Goal: Task Accomplishment & Management: Manage account settings

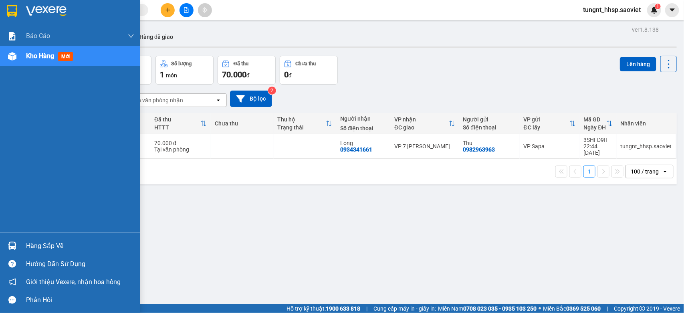
click at [26, 244] on div "Hàng sắp về" at bounding box center [80, 246] width 108 height 12
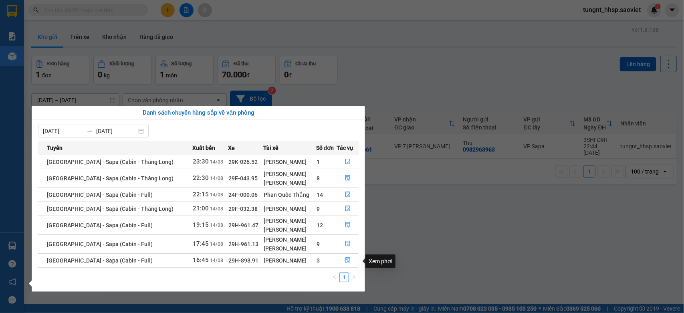
click at [345, 263] on icon "file-done" at bounding box center [347, 260] width 5 height 6
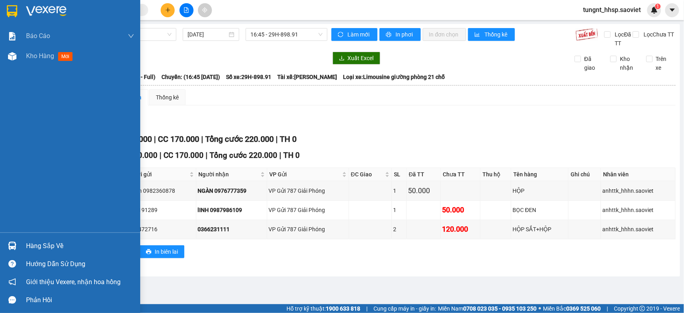
click at [42, 241] on div "Hàng sắp về" at bounding box center [80, 246] width 108 height 12
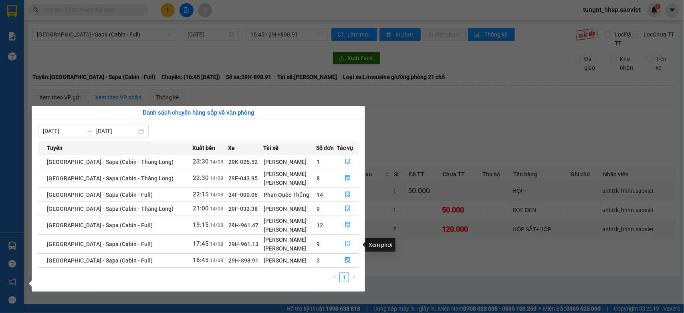
click at [345, 242] on icon "file-done" at bounding box center [348, 244] width 6 height 6
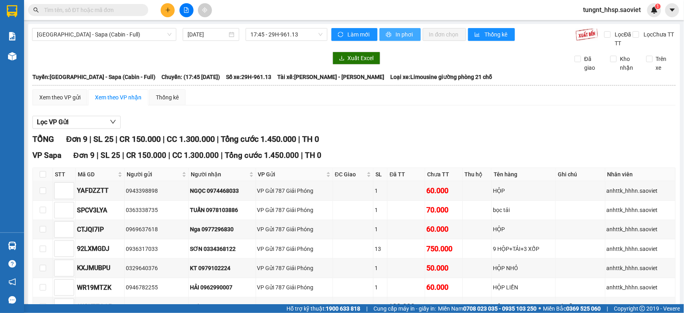
click at [396, 37] on span "In phơi" at bounding box center [405, 34] width 18 height 9
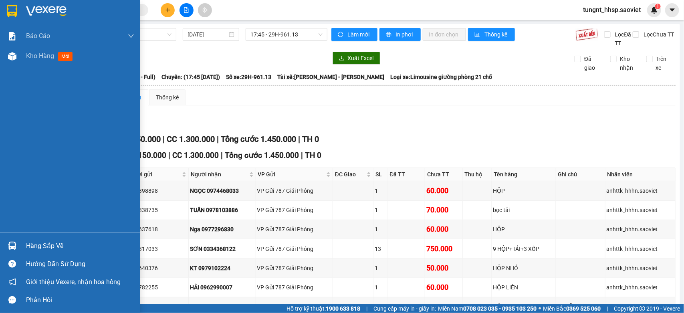
click at [28, 251] on div "Hàng sắp về" at bounding box center [80, 246] width 108 height 12
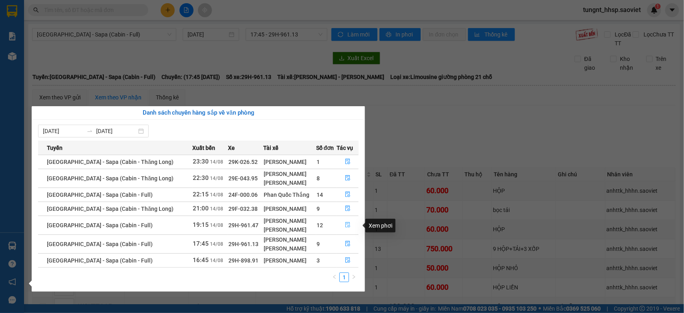
click at [346, 226] on icon "file-done" at bounding box center [348, 225] width 6 height 6
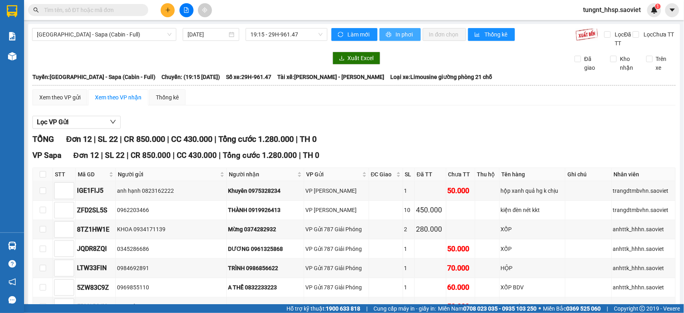
click at [397, 30] on span "In phơi" at bounding box center [405, 34] width 18 height 9
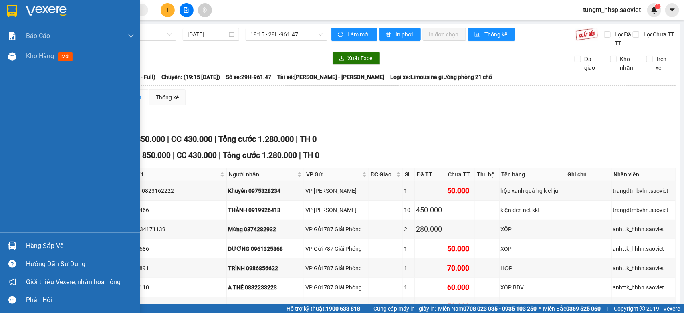
click at [36, 246] on div "Hàng sắp về" at bounding box center [80, 246] width 108 height 12
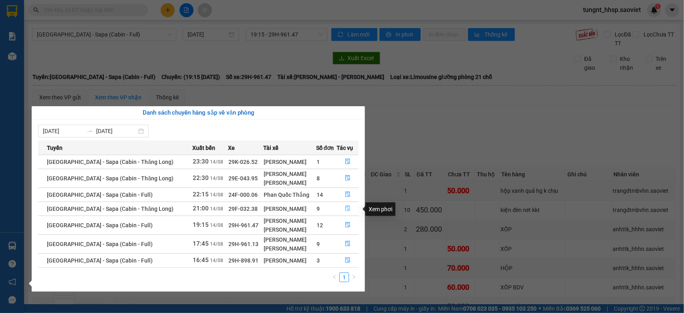
click at [349, 209] on icon "file-done" at bounding box center [348, 209] width 6 height 6
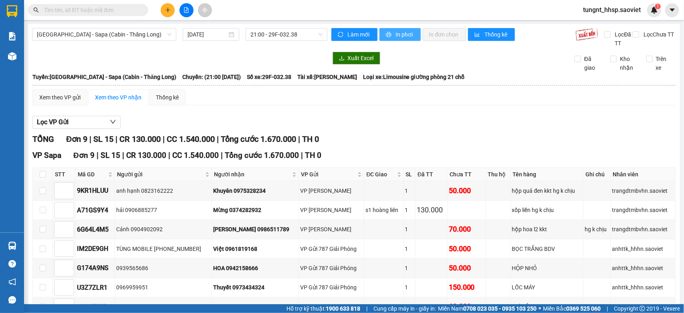
click at [396, 33] on span "In phơi" at bounding box center [405, 34] width 18 height 9
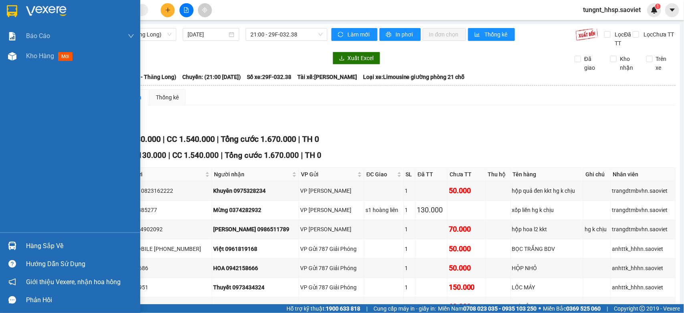
click at [23, 243] on div "Hàng sắp về" at bounding box center [70, 246] width 140 height 18
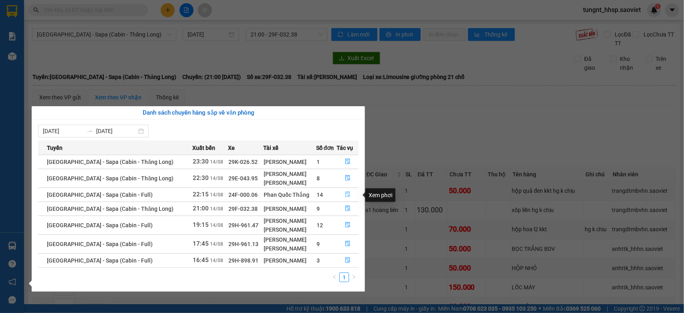
click at [345, 194] on icon "file-done" at bounding box center [347, 195] width 5 height 6
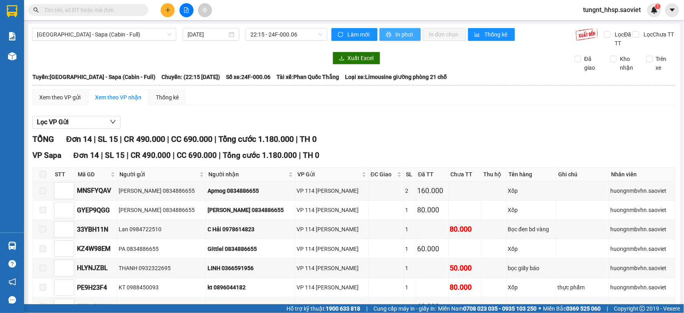
click at [404, 32] on span "In phơi" at bounding box center [405, 34] width 18 height 9
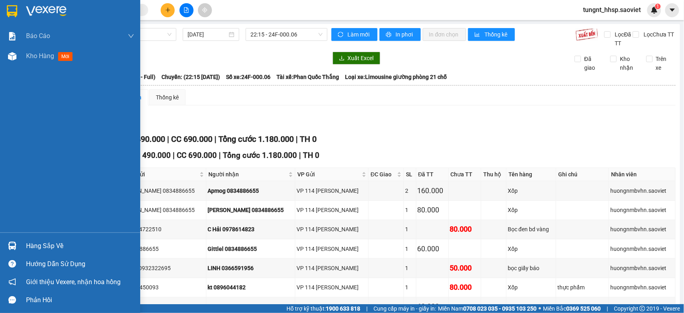
click at [31, 250] on div "Hàng sắp về" at bounding box center [80, 246] width 108 height 12
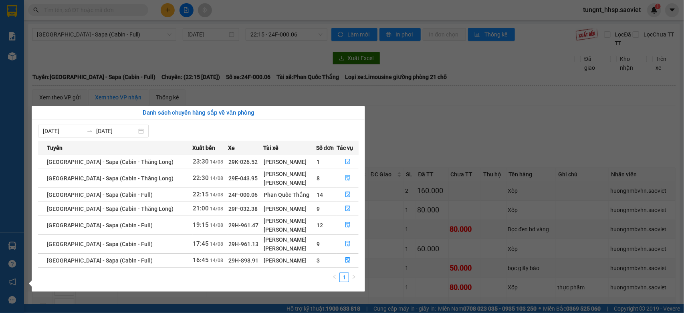
click at [347, 179] on icon "file-done" at bounding box center [348, 178] width 6 height 6
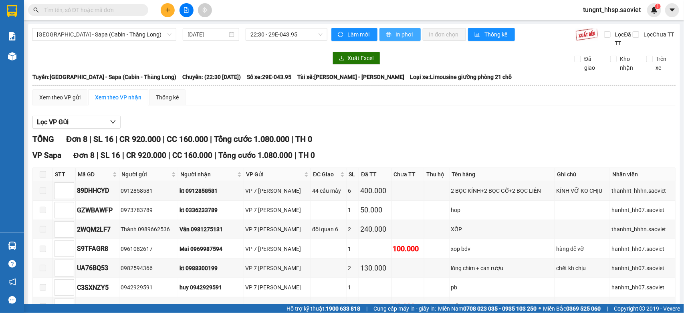
click at [399, 33] on span "In phơi" at bounding box center [405, 34] width 18 height 9
click at [410, 33] on button "In phơi" at bounding box center [399, 34] width 41 height 13
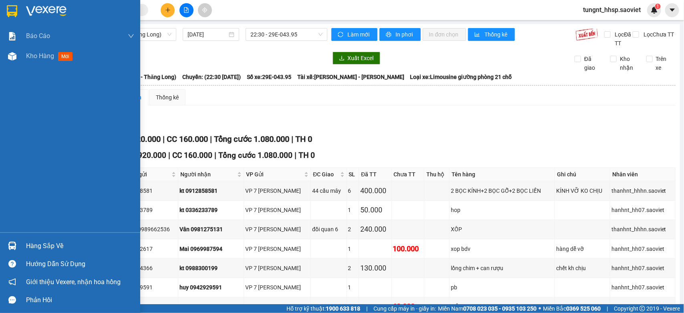
click at [18, 243] on div at bounding box center [12, 246] width 14 height 14
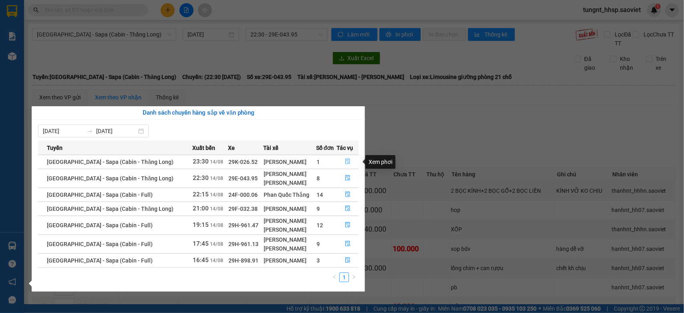
click at [341, 162] on button "button" at bounding box center [347, 161] width 21 height 13
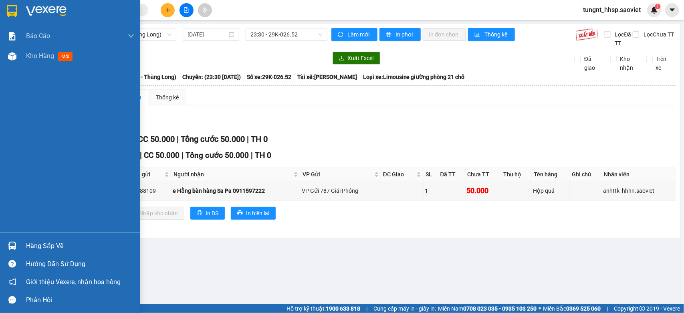
click at [19, 247] on div "Hàng sắp về" at bounding box center [70, 246] width 140 height 18
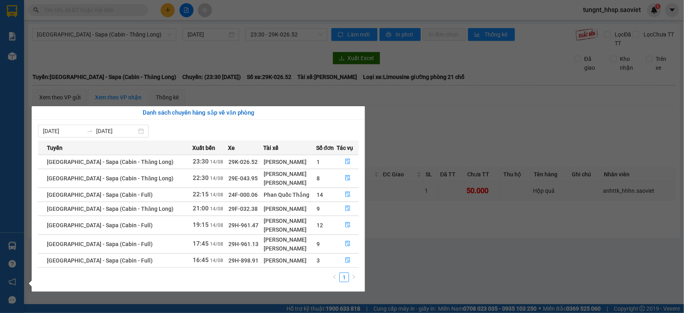
click at [470, 113] on section "Kết quả tìm kiếm ( 188 ) Bộ lọc Mã ĐH Trạng thái Món hàng Thu hộ Tổng cước Chưa…" at bounding box center [342, 156] width 684 height 313
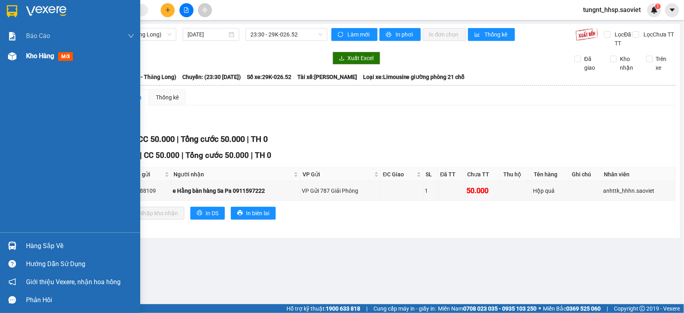
click at [20, 56] on div "Kho hàng mới" at bounding box center [70, 56] width 140 height 20
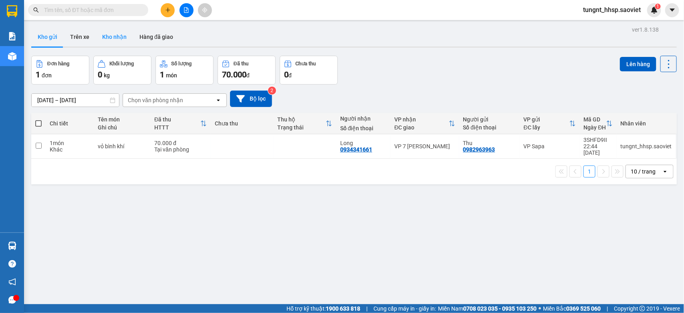
click at [119, 34] on button "Kho nhận" at bounding box center [114, 36] width 37 height 19
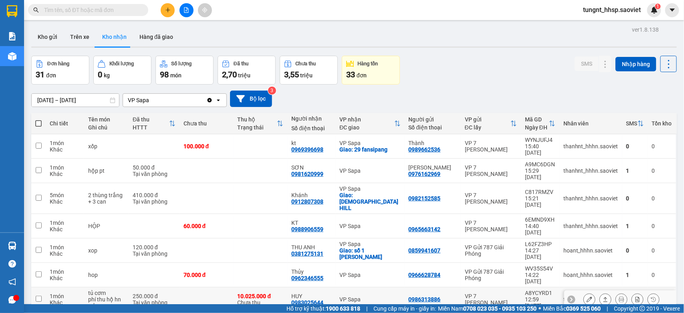
scroll to position [57, 0]
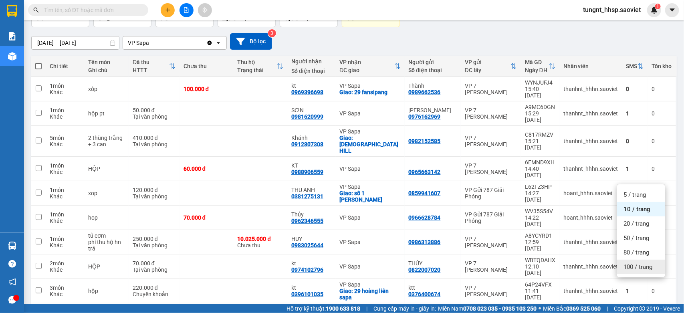
click at [646, 269] on span "100 / trang" at bounding box center [637, 267] width 29 height 8
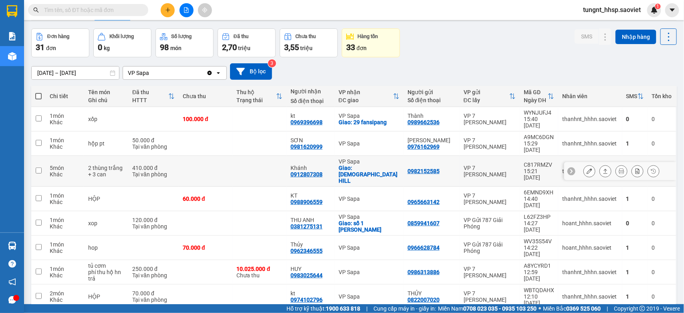
scroll to position [0, 0]
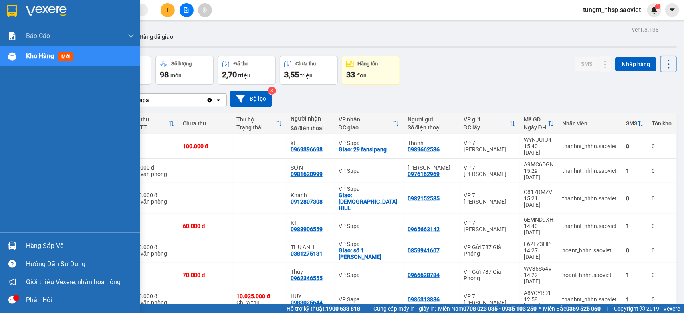
click at [27, 248] on div "Hàng sắp về" at bounding box center [80, 246] width 108 height 12
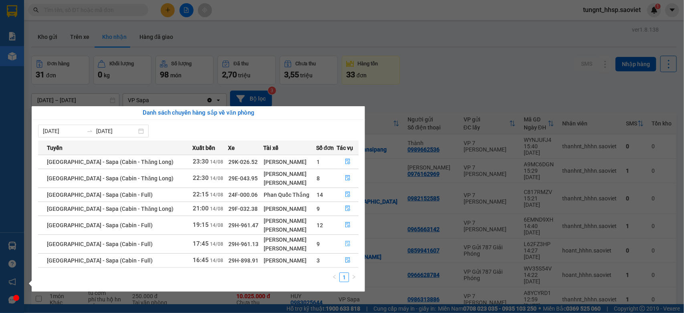
click at [346, 242] on icon "file-done" at bounding box center [347, 244] width 5 height 6
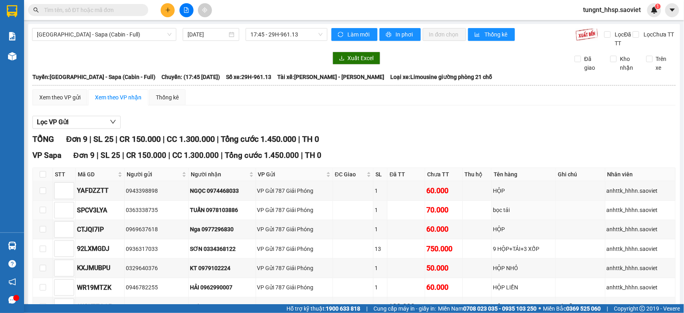
scroll to position [95, 0]
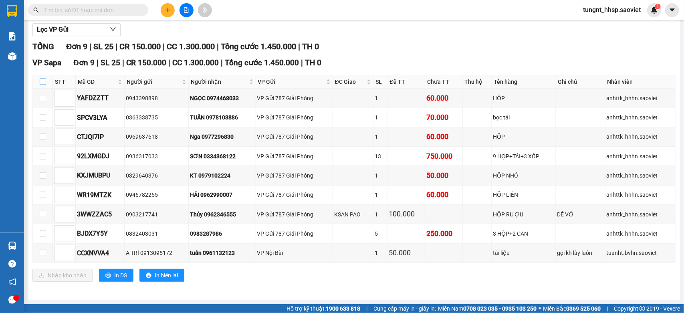
click at [43, 79] on input "checkbox" at bounding box center [43, 82] width 6 height 6
checkbox input "true"
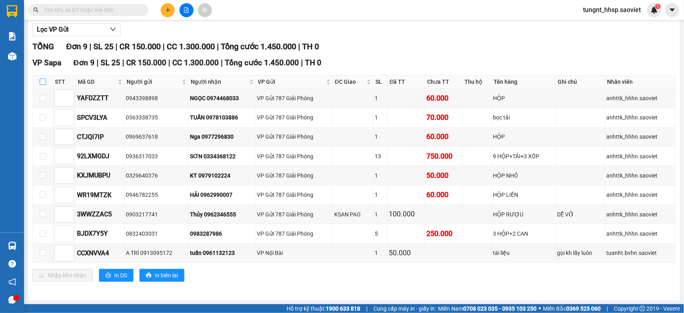
checkbox input "true"
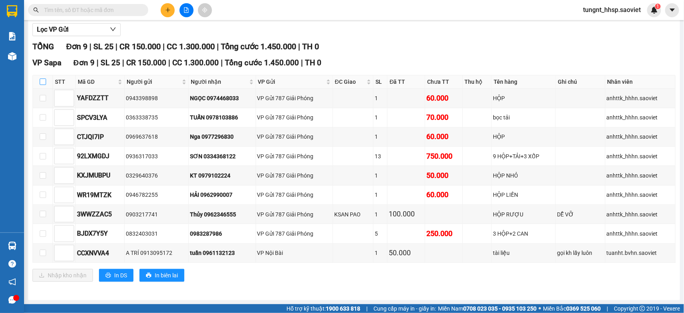
checkbox input "true"
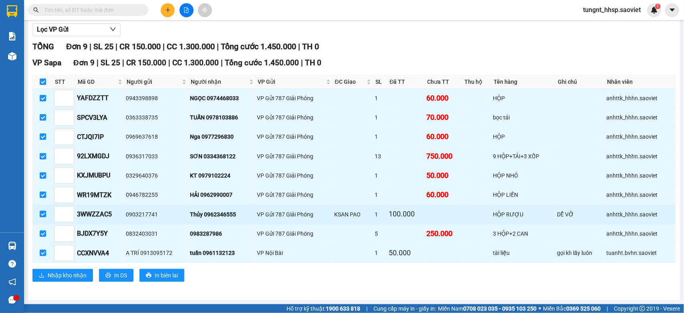
click at [42, 211] on input "checkbox" at bounding box center [43, 214] width 6 height 6
checkbox input "false"
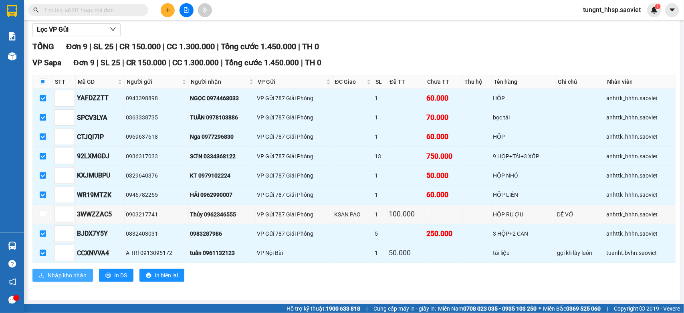
click at [63, 273] on span "Nhập kho nhận" at bounding box center [67, 275] width 39 height 9
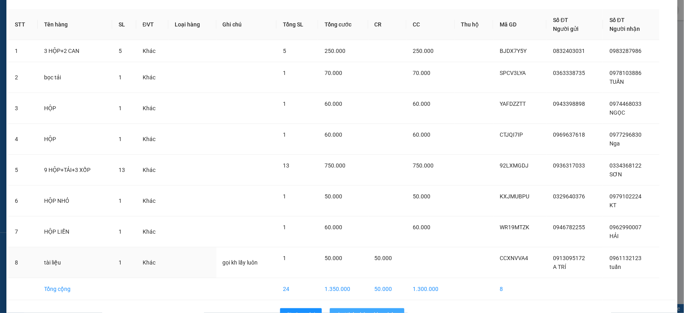
scroll to position [51, 0]
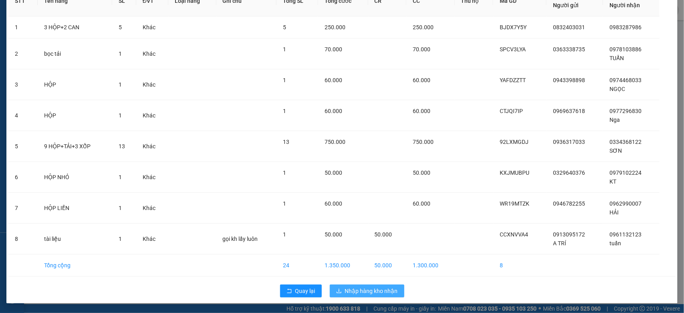
click at [353, 293] on span "Nhập hàng kho nhận" at bounding box center [371, 291] width 53 height 9
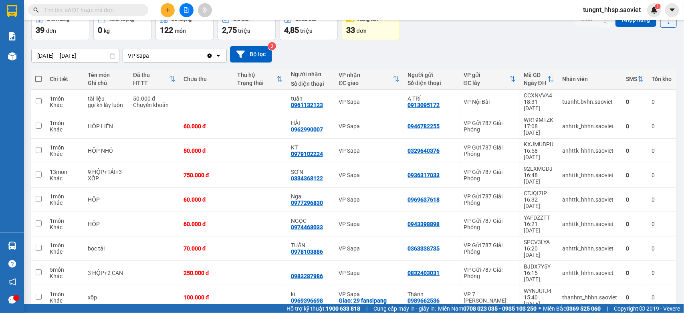
scroll to position [100, 0]
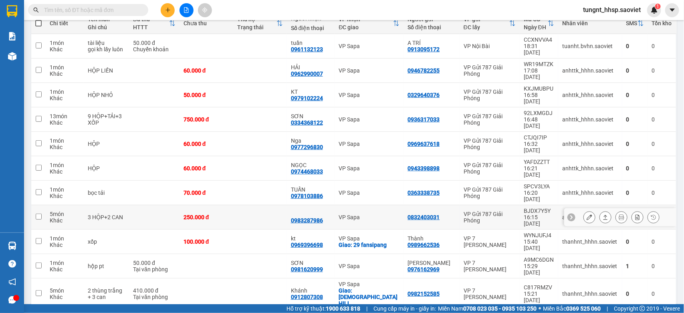
click at [101, 214] on div "3 HỘP+2 CAN" at bounding box center [106, 217] width 37 height 6
checkbox input "true"
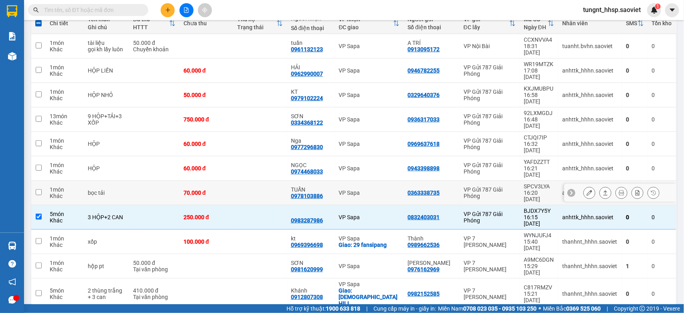
drag, startPoint x: 95, startPoint y: 153, endPoint x: 97, endPoint y: 147, distance: 6.1
click at [95, 190] on div "bọc tải" at bounding box center [106, 193] width 37 height 6
checkbox input "true"
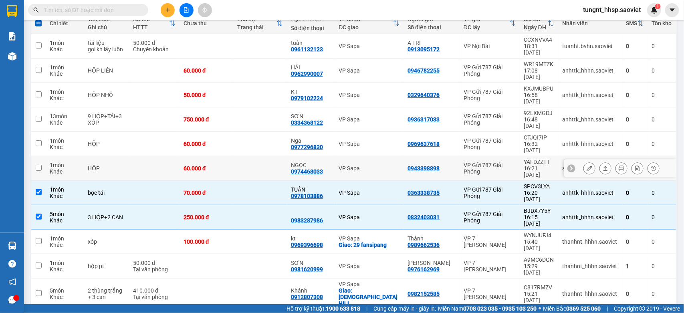
drag, startPoint x: 99, startPoint y: 136, endPoint x: 107, endPoint y: 113, distance: 24.9
click at [99, 165] on div "HỘP" at bounding box center [106, 168] width 37 height 6
checkbox input "true"
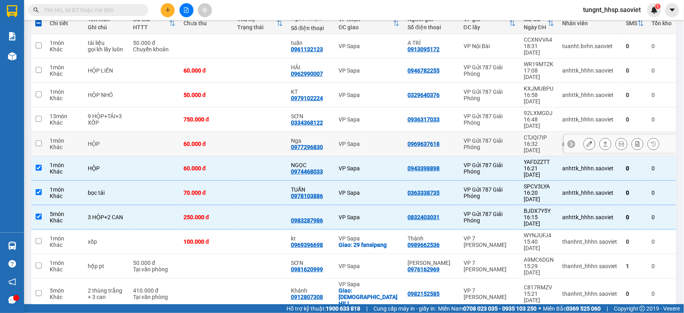
click at [108, 141] on div "HỘP" at bounding box center [106, 144] width 37 height 6
checkbox input "true"
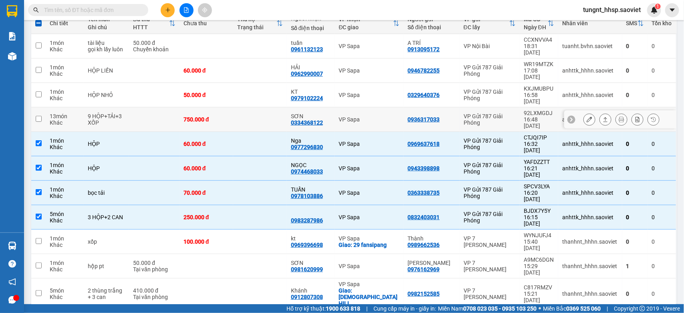
drag, startPoint x: 107, startPoint y: 103, endPoint x: 105, endPoint y: 83, distance: 19.7
click at [107, 113] on div "9 HỘP+TẢI+3 XỐP" at bounding box center [106, 119] width 37 height 13
checkbox input "true"
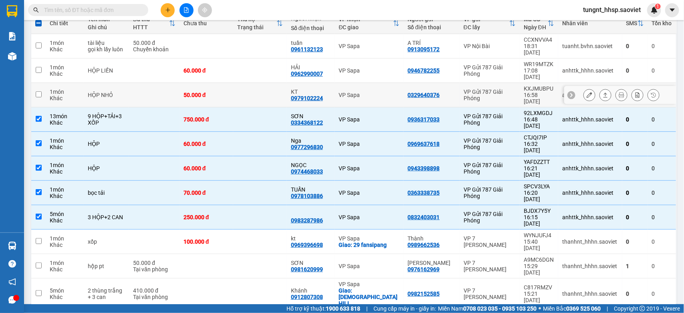
click at [103, 92] on div "HỘP NHỎ" at bounding box center [106, 95] width 37 height 6
checkbox input "true"
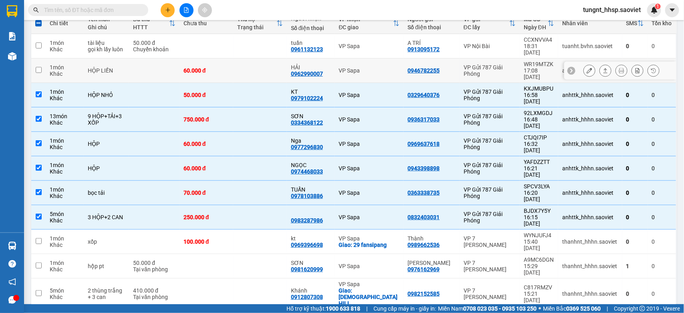
drag, startPoint x: 102, startPoint y: 65, endPoint x: 100, endPoint y: 56, distance: 8.3
click at [102, 64] on td "HỘP LIỀN" at bounding box center [106, 71] width 45 height 24
checkbox input "true"
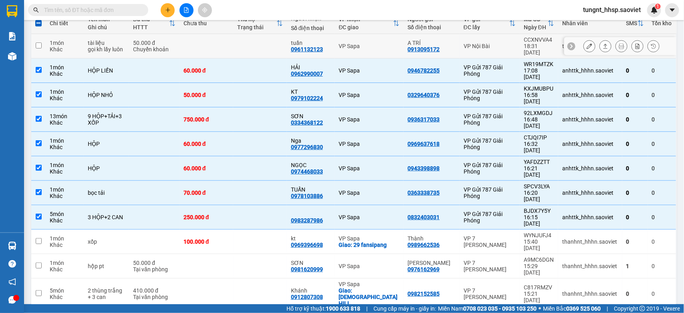
click at [99, 48] on div "gọi kh lấy luôn" at bounding box center [106, 49] width 37 height 6
checkbox input "true"
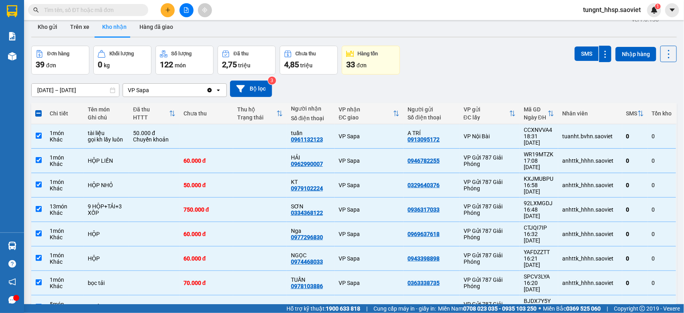
scroll to position [0, 0]
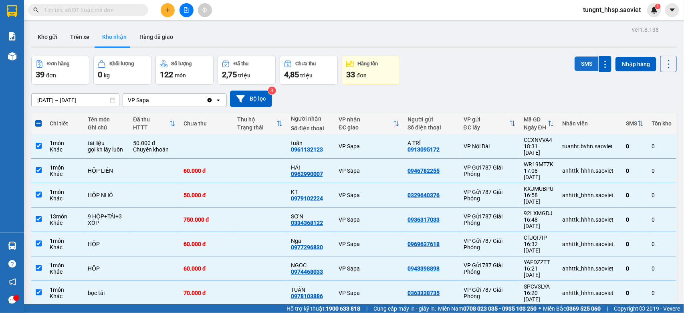
click at [581, 63] on button "SMS" at bounding box center [587, 63] width 24 height 14
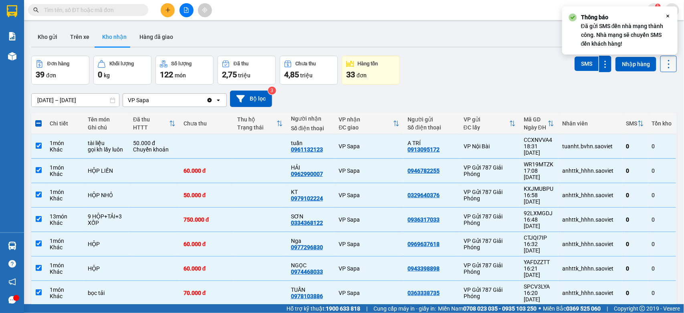
click at [663, 62] on icon at bounding box center [668, 64] width 11 height 11
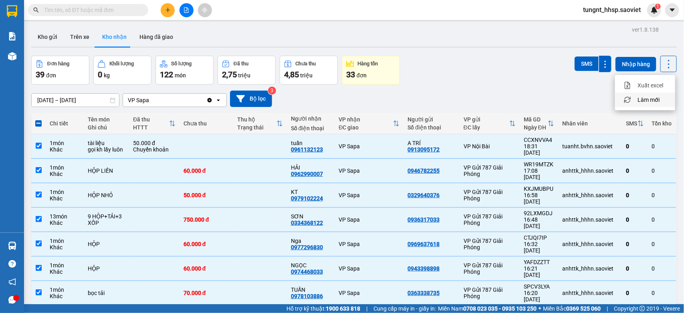
click at [652, 99] on span "Làm mới" at bounding box center [649, 100] width 22 height 8
click at [664, 59] on icon at bounding box center [668, 64] width 11 height 11
click at [652, 101] on span "Làm mới" at bounding box center [649, 100] width 22 height 8
click at [38, 122] on span at bounding box center [38, 123] width 6 height 6
click at [38, 119] on input "checkbox" at bounding box center [38, 119] width 0 height 0
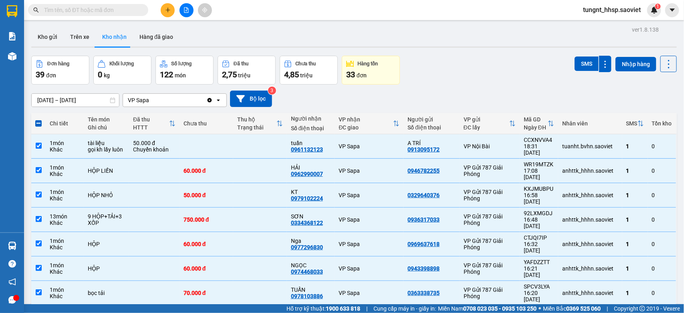
checkbox input "true"
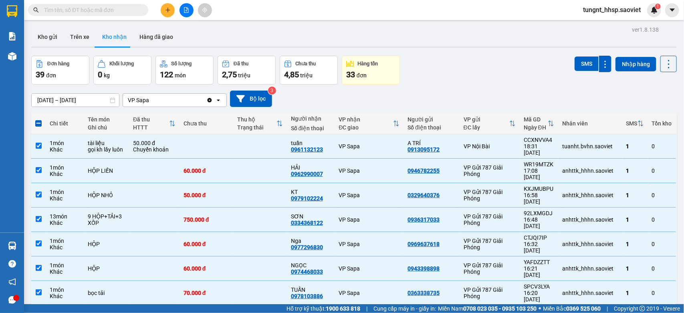
checkbox input "true"
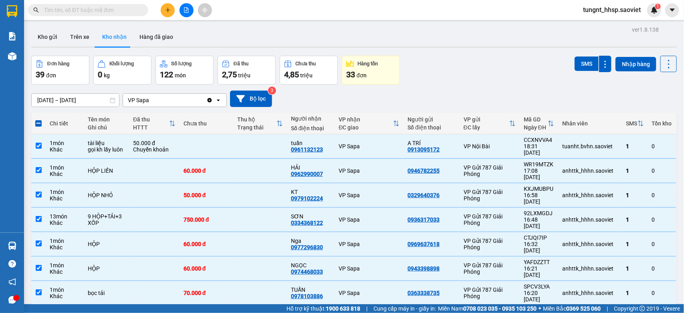
checkbox input "true"
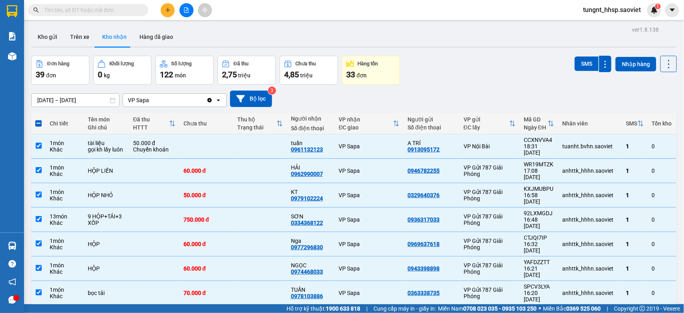
checkbox input "true"
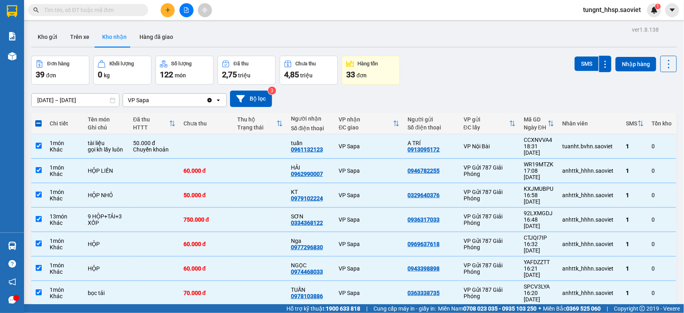
checkbox input "true"
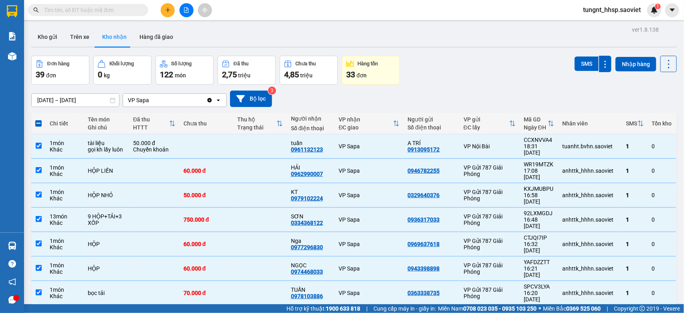
checkbox input "true"
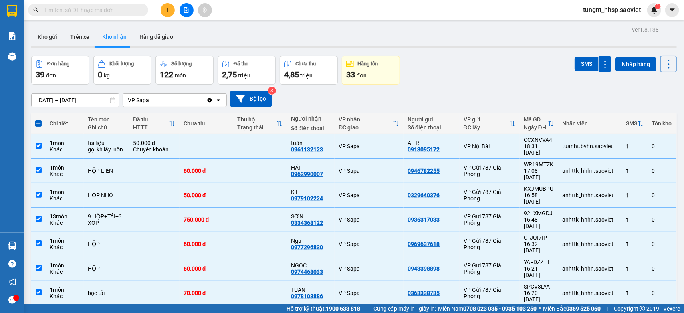
checkbox input "true"
click at [37, 121] on span at bounding box center [38, 123] width 6 height 6
click at [38, 119] on input "checkbox" at bounding box center [38, 119] width 0 height 0
checkbox input "false"
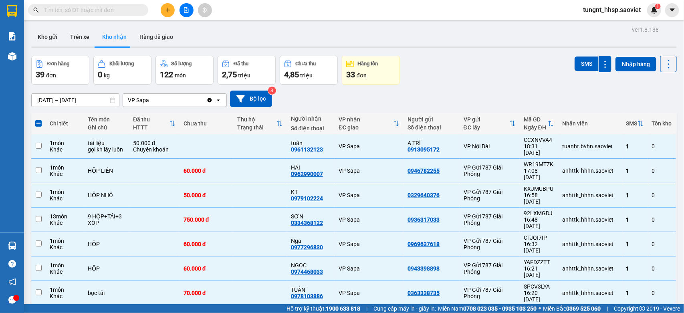
checkbox input "false"
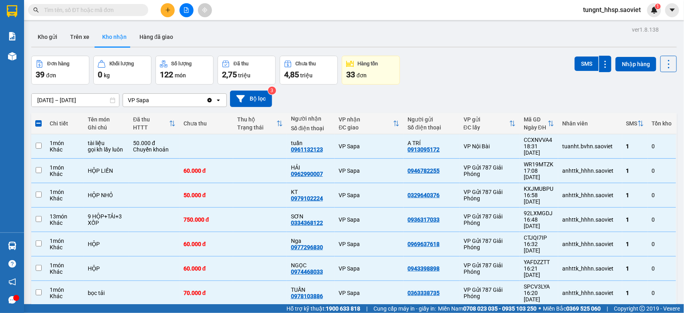
checkbox input "false"
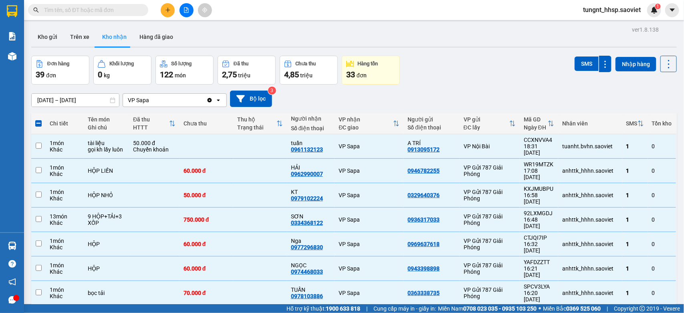
checkbox input "false"
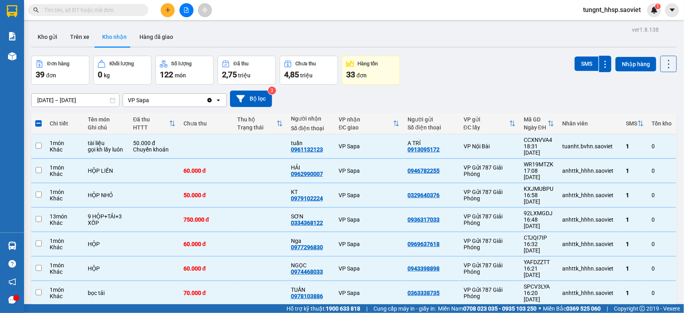
checkbox input "false"
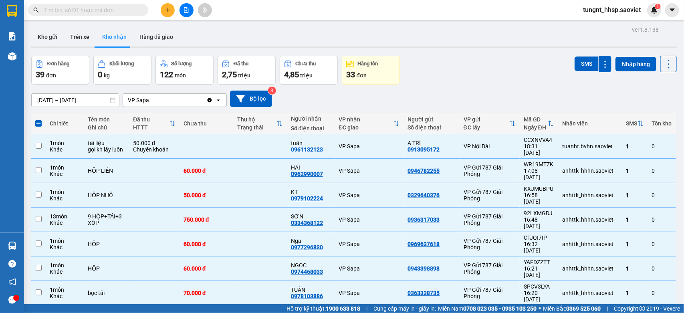
checkbox input "false"
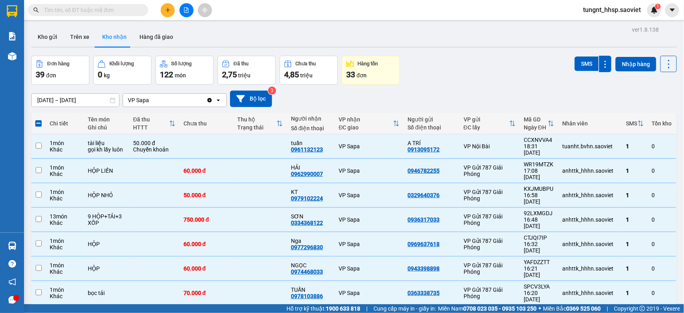
checkbox input "false"
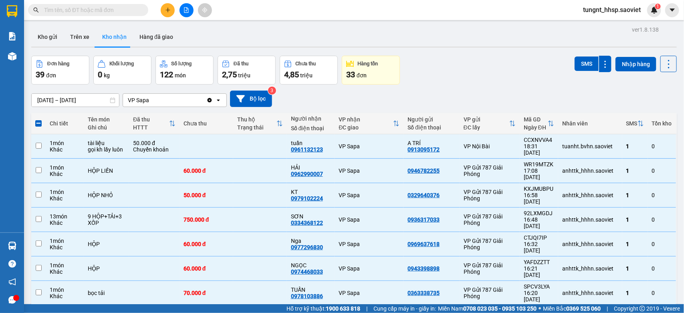
checkbox input "false"
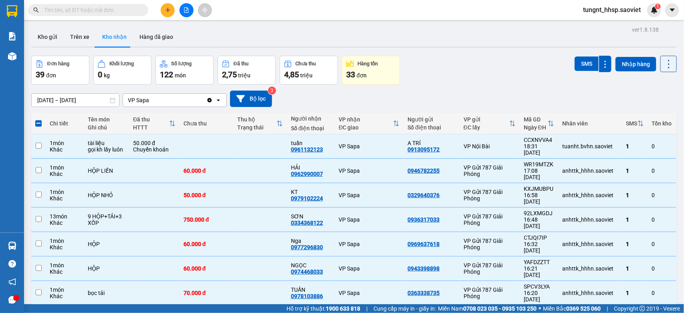
checkbox input "false"
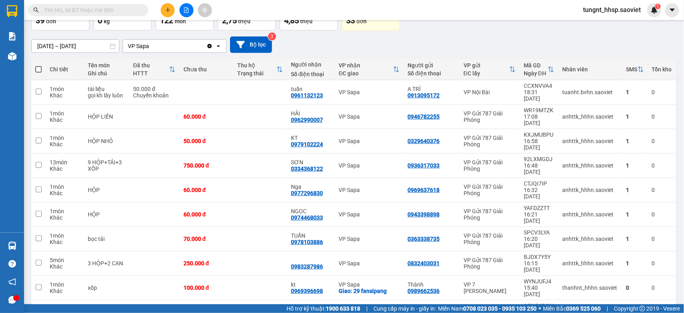
scroll to position [50, 0]
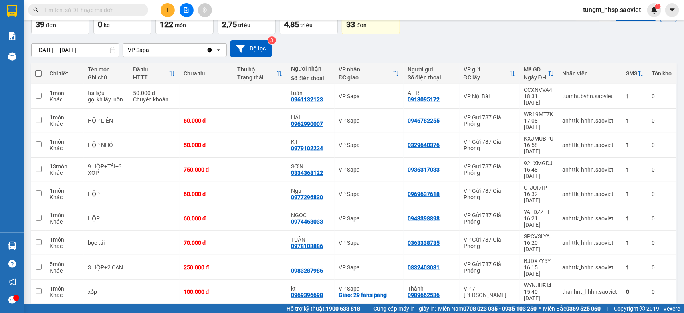
click at [63, 9] on input "text" at bounding box center [91, 10] width 95 height 9
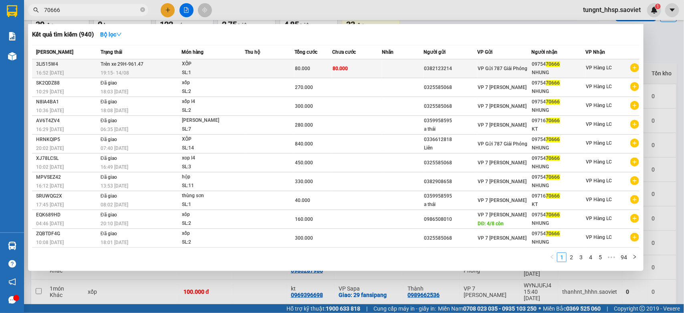
type input "70666"
click at [241, 69] on div "SL: 1" at bounding box center [212, 73] width 60 height 9
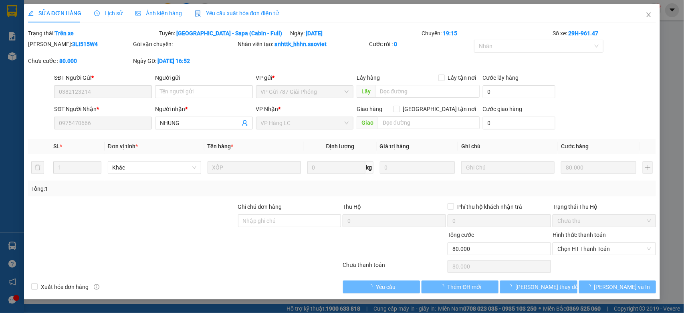
type input "0382123214"
type input "0975470666"
type input "NHUNG"
type input "80.000"
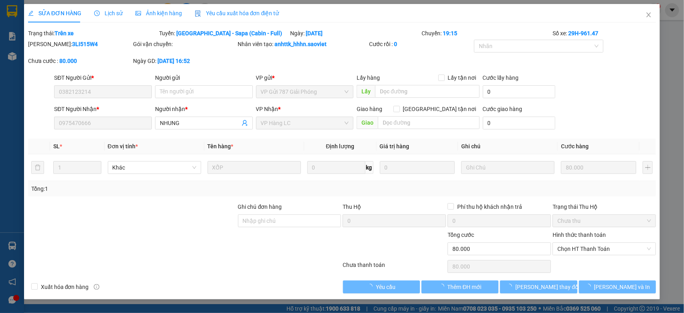
click at [112, 13] on span "Lịch sử" at bounding box center [108, 13] width 28 height 6
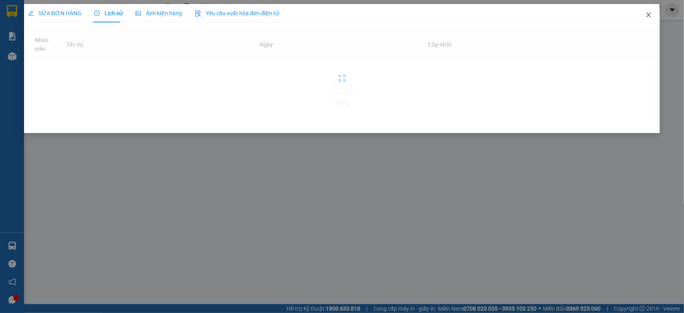
drag, startPoint x: 648, startPoint y: 15, endPoint x: 325, endPoint y: 0, distance: 323.7
click at [648, 15] on icon "close" at bounding box center [649, 15] width 6 height 6
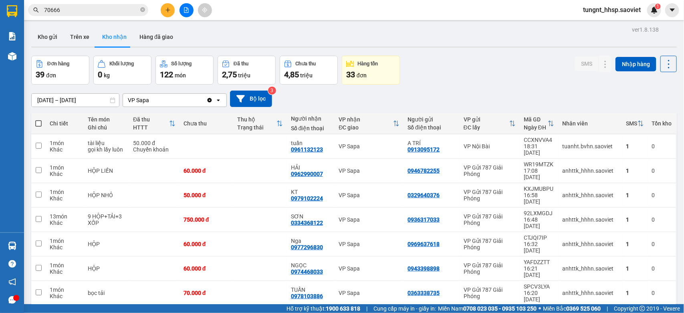
click at [96, 6] on input "70666" at bounding box center [91, 10] width 95 height 9
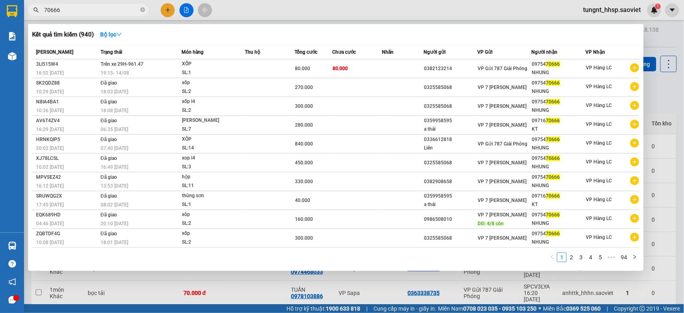
click at [465, 10] on div at bounding box center [342, 156] width 684 height 313
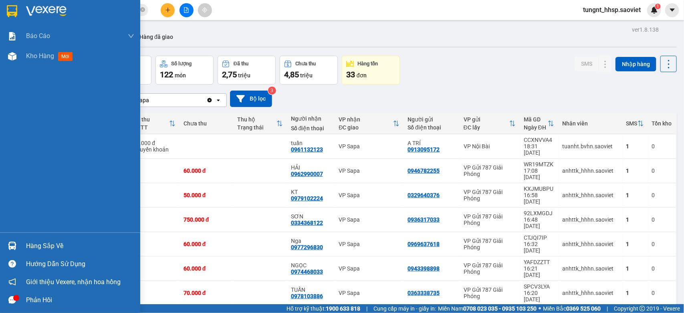
click at [50, 244] on div "Hàng sắp về" at bounding box center [80, 246] width 108 height 12
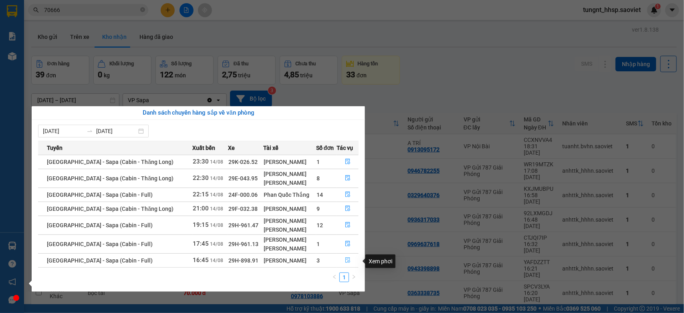
click at [347, 260] on icon "file-done" at bounding box center [348, 260] width 6 height 6
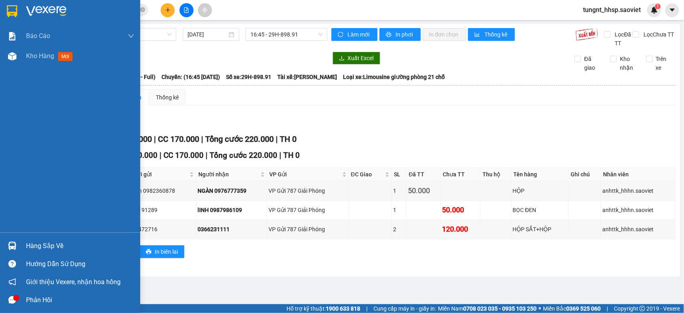
click at [48, 242] on div "Hàng sắp về" at bounding box center [80, 246] width 108 height 12
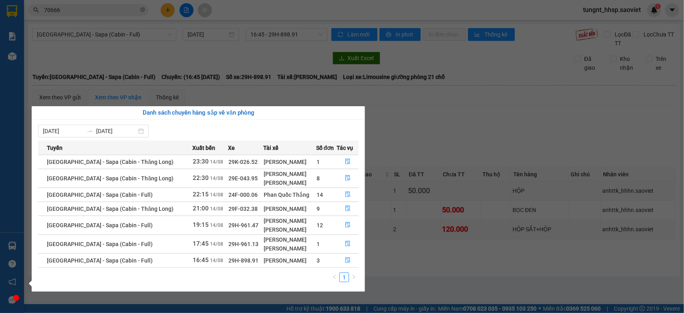
click at [462, 121] on section "Kết quả tìm kiếm ( 940 ) Bộ lọc Mã ĐH Trạng thái Món hàng Thu hộ Tổng cước Chưa…" at bounding box center [342, 156] width 684 height 313
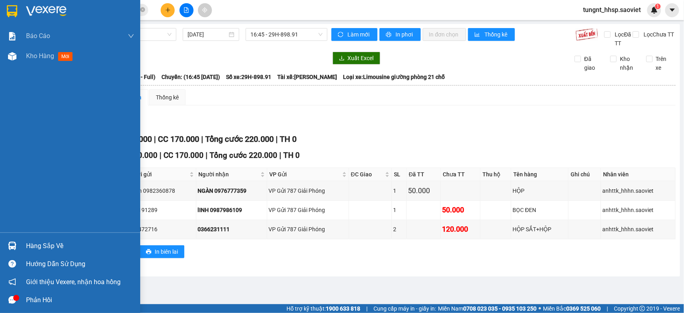
click at [56, 245] on div "Hàng sắp về" at bounding box center [80, 246] width 108 height 12
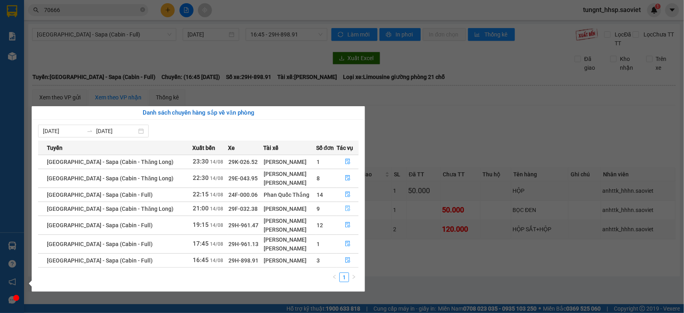
click at [345, 210] on icon "file-done" at bounding box center [347, 209] width 5 height 6
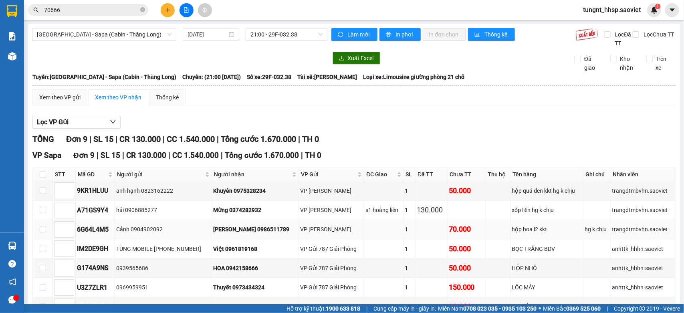
scroll to position [95, 0]
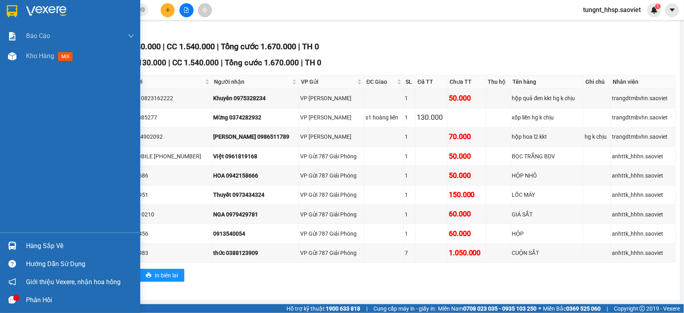
click at [26, 243] on div "Hàng sắp về" at bounding box center [80, 246] width 108 height 12
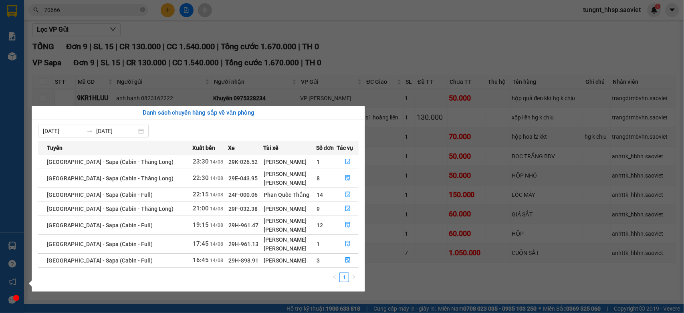
click at [349, 192] on icon "file-done" at bounding box center [348, 195] width 6 height 6
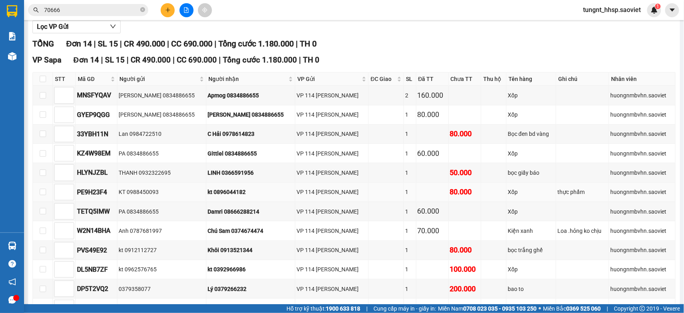
scroll to position [194, 0]
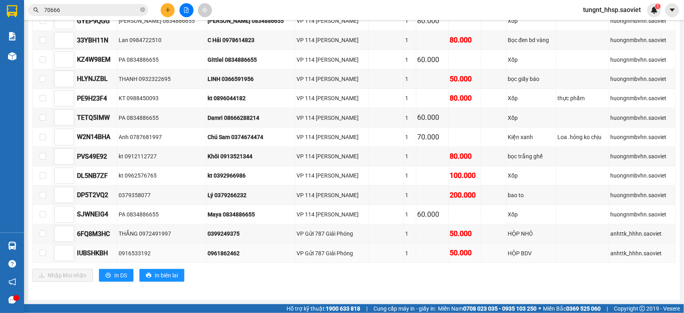
click at [53, 244] on td at bounding box center [64, 253] width 23 height 19
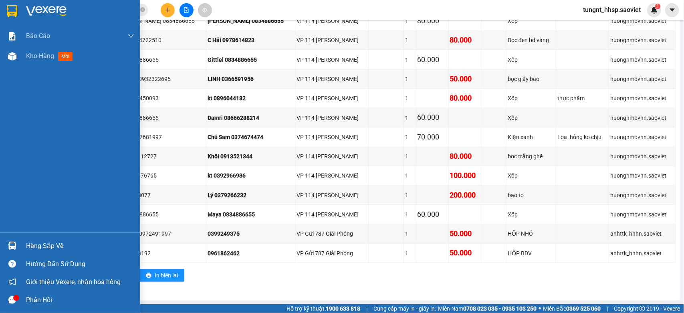
click at [44, 243] on div "Hàng sắp về" at bounding box center [80, 246] width 108 height 12
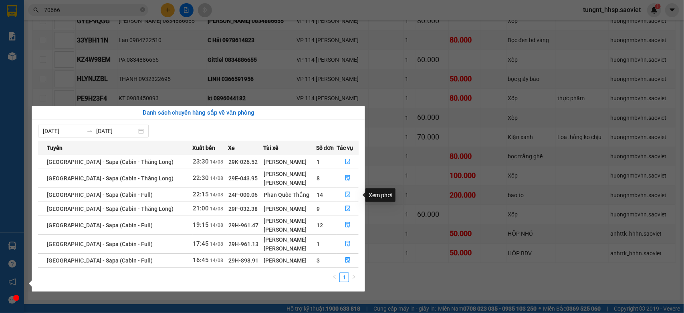
click at [349, 195] on button "button" at bounding box center [347, 194] width 21 height 13
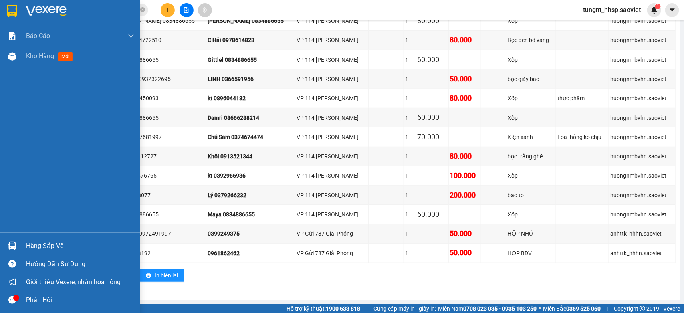
click at [54, 243] on div "Hàng sắp về" at bounding box center [80, 246] width 108 height 12
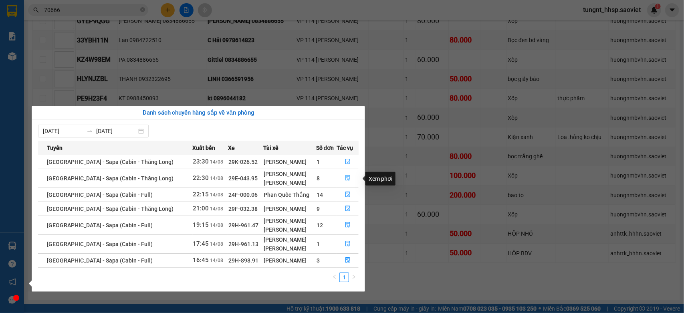
click at [349, 177] on icon "file-done" at bounding box center [348, 178] width 6 height 6
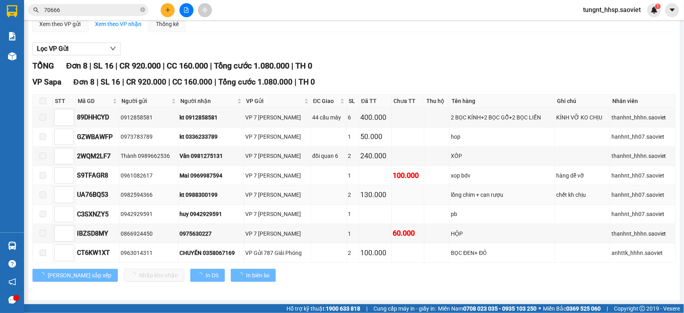
scroll to position [76, 0]
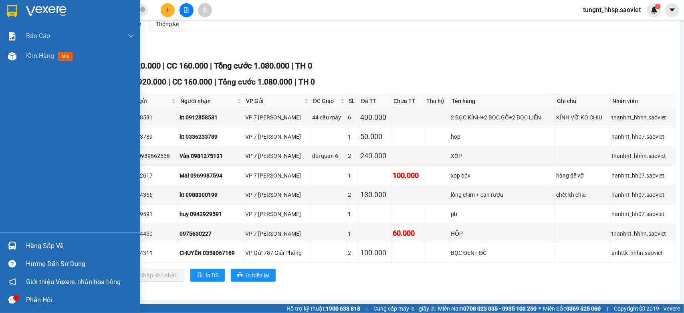
click at [36, 246] on div "Hàng sắp về" at bounding box center [80, 246] width 108 height 12
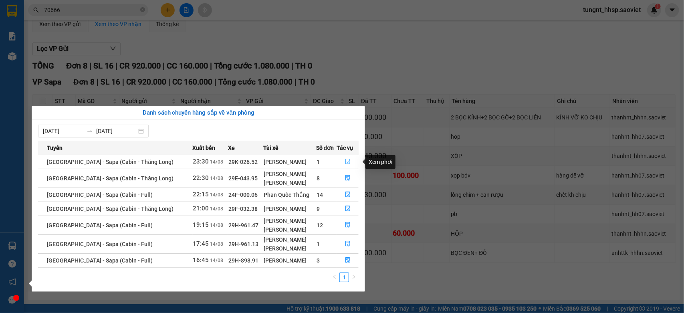
click at [349, 161] on icon "file-done" at bounding box center [348, 162] width 6 height 6
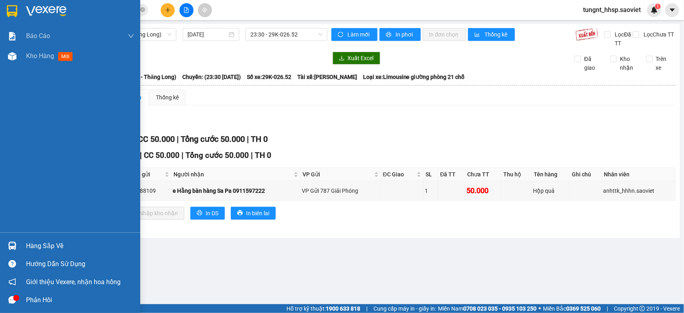
click at [30, 241] on div "Hàng sắp về" at bounding box center [80, 246] width 108 height 12
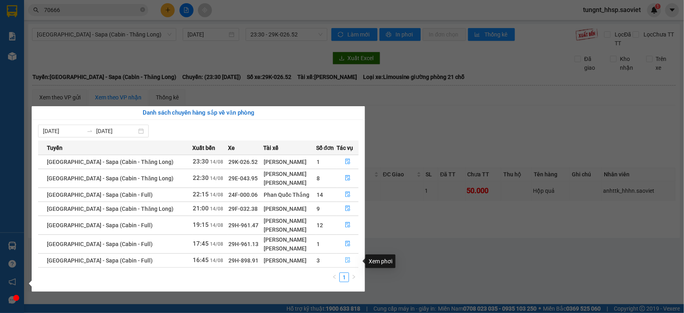
click at [347, 262] on icon "file-done" at bounding box center [347, 260] width 5 height 6
